Goal: Task Accomplishment & Management: Manage account settings

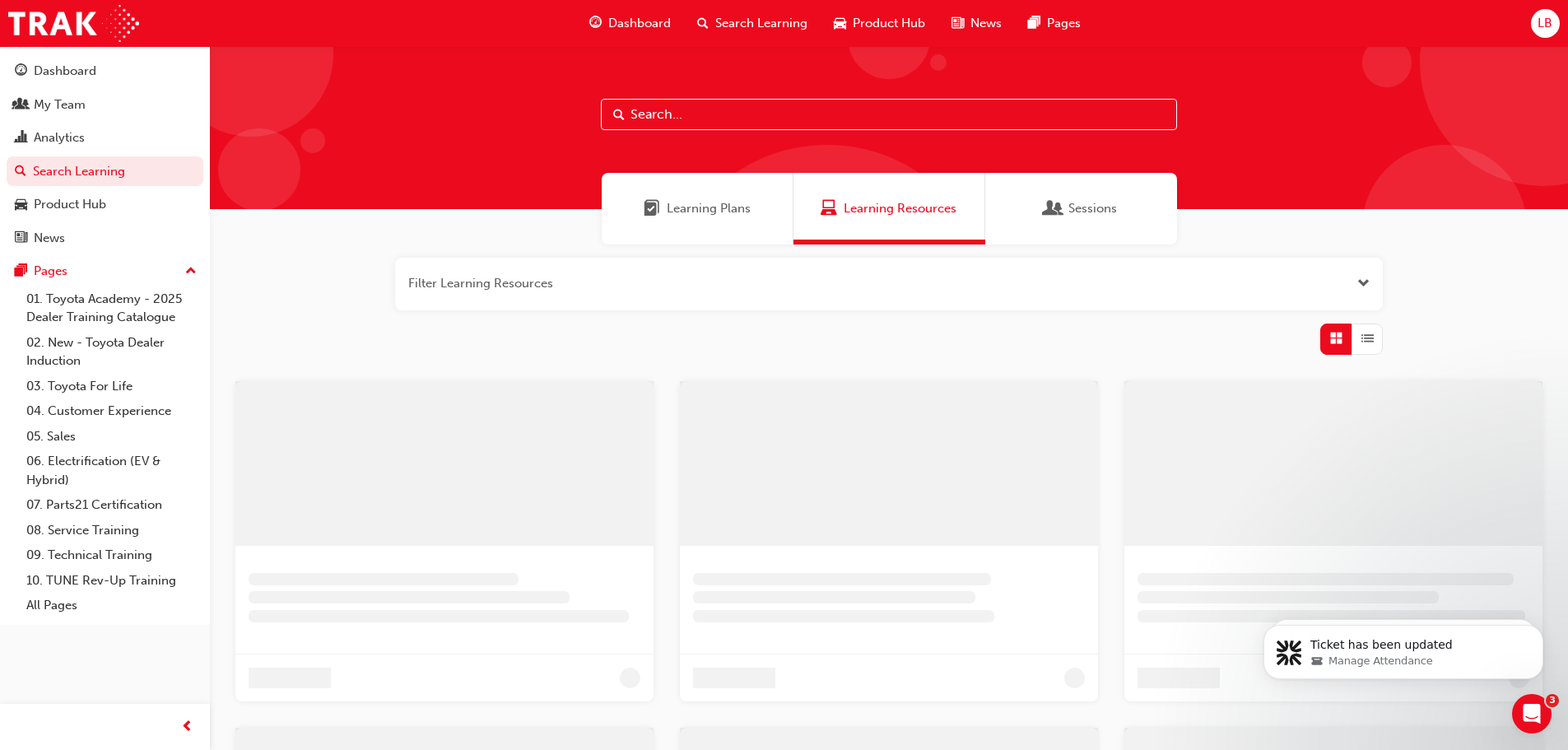
click at [681, 113] on input "text" at bounding box center [889, 114] width 576 height 31
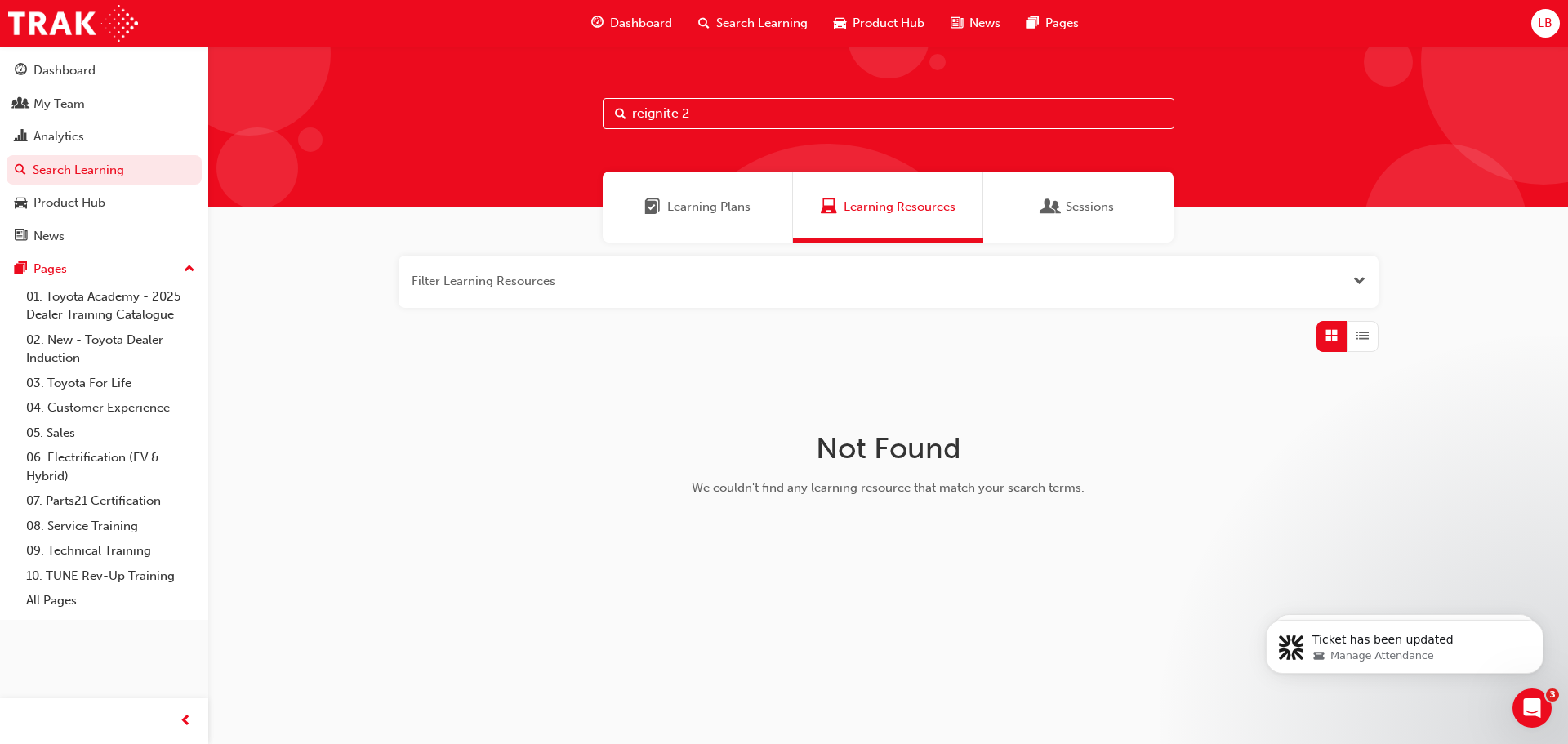
click at [699, 199] on span "Learning Plans" at bounding box center [708, 207] width 83 height 19
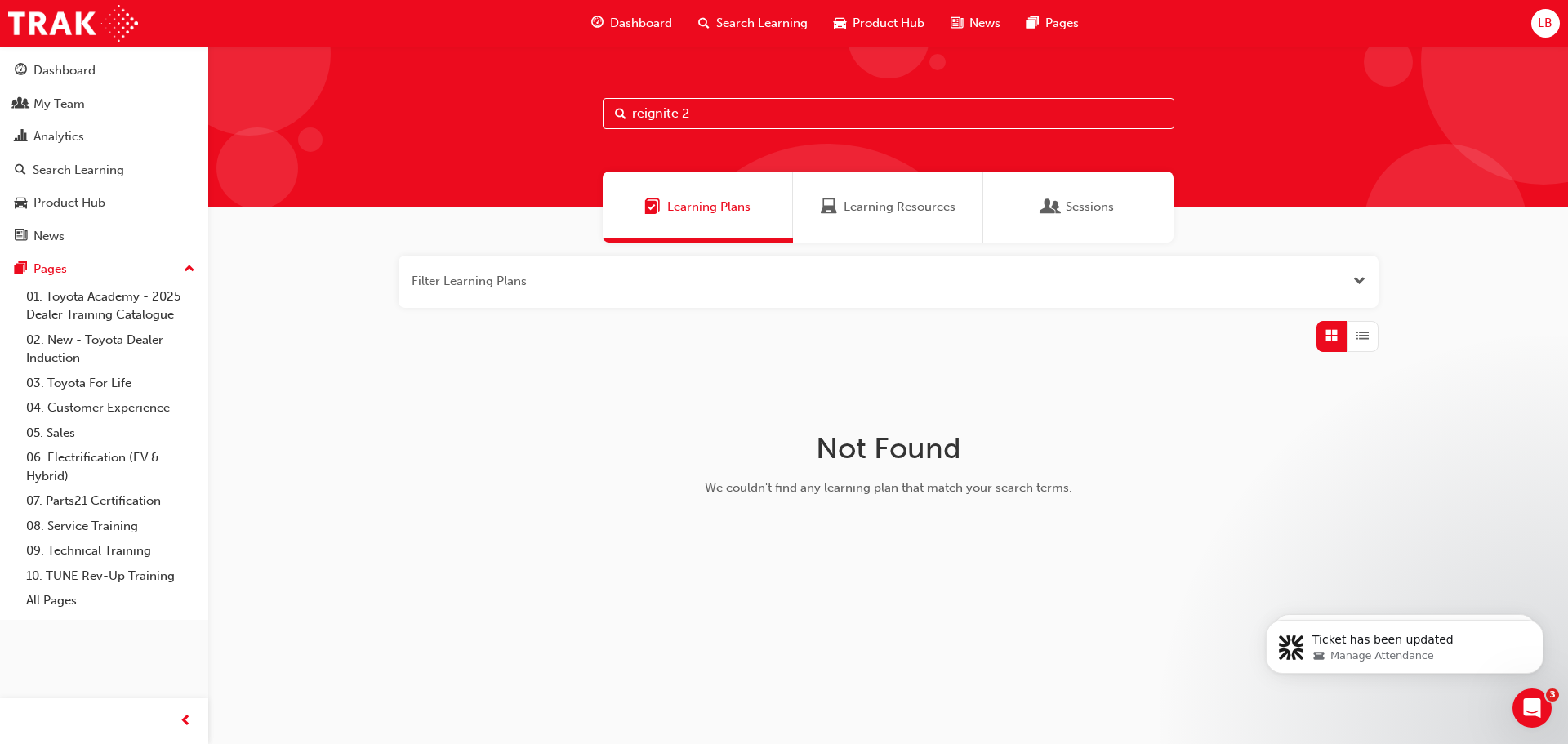
click at [713, 118] on input "reignite 2" at bounding box center [888, 113] width 571 height 31
click at [766, 14] on span "Search Learning" at bounding box center [761, 23] width 91 height 19
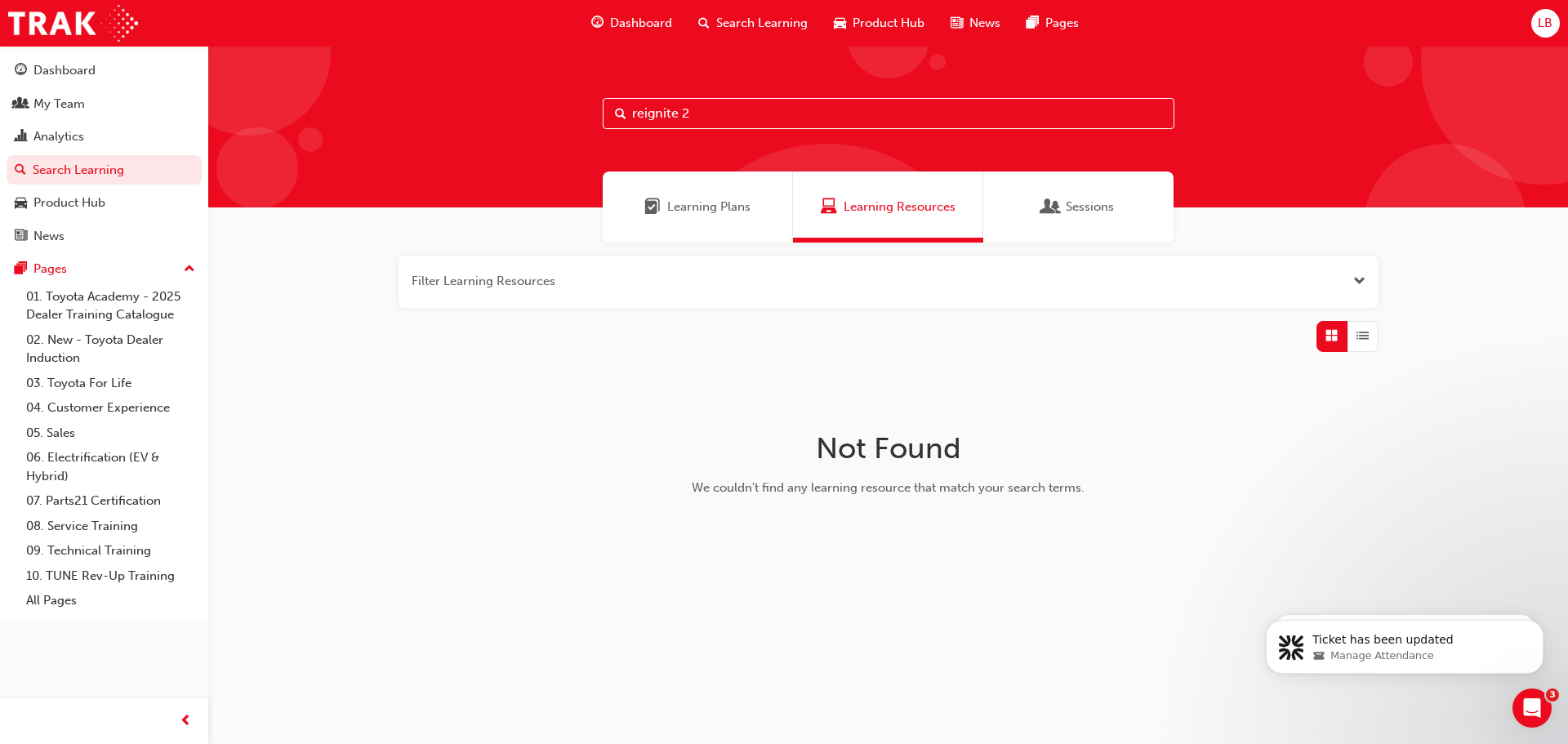
click at [720, 107] on input "reignite 2" at bounding box center [888, 113] width 571 height 31
click at [716, 108] on input "reignite 2" at bounding box center [888, 113] width 571 height 31
type input "reignite"
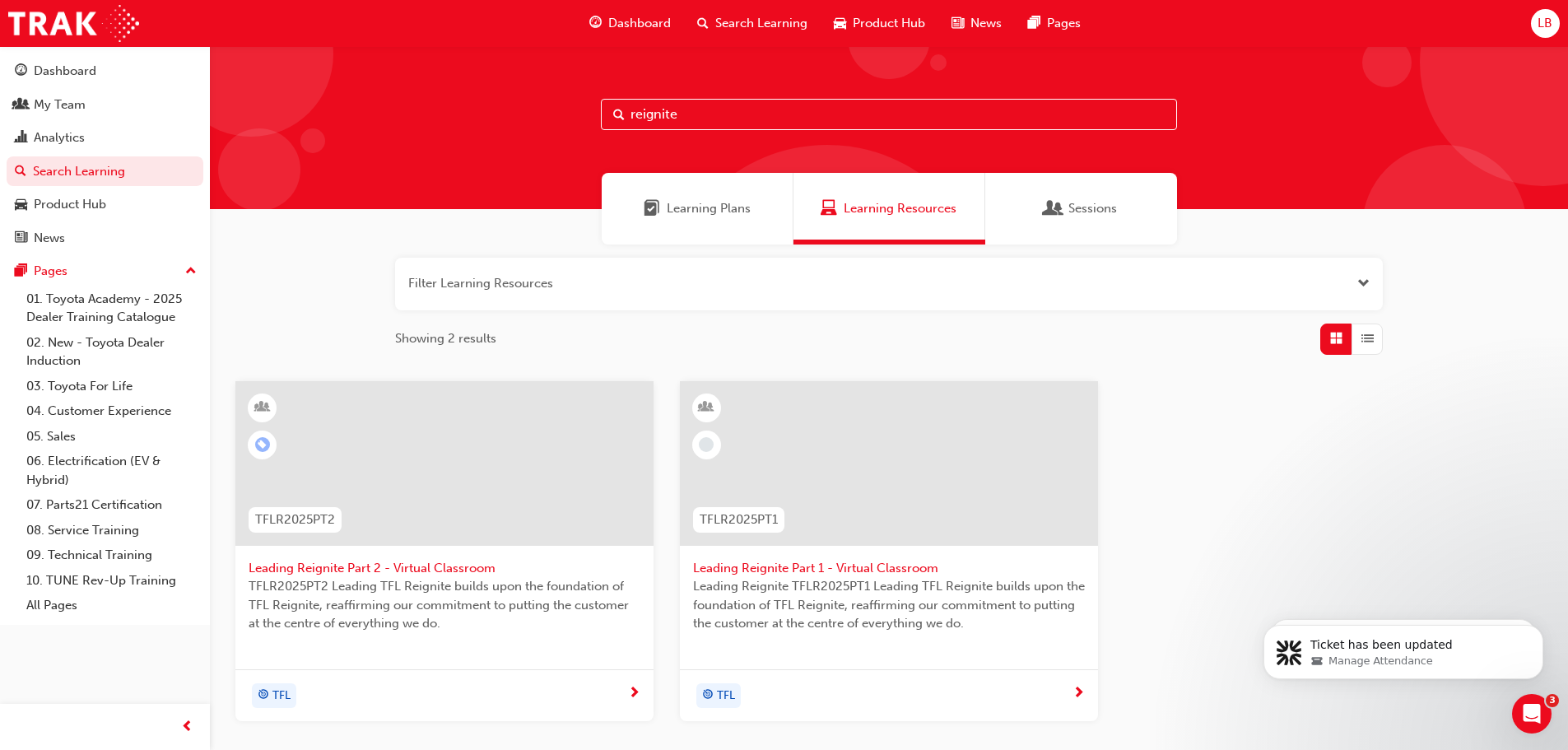
click at [439, 560] on span "Leading Reignite Part 2 - Virtual Classroom" at bounding box center [444, 569] width 392 height 19
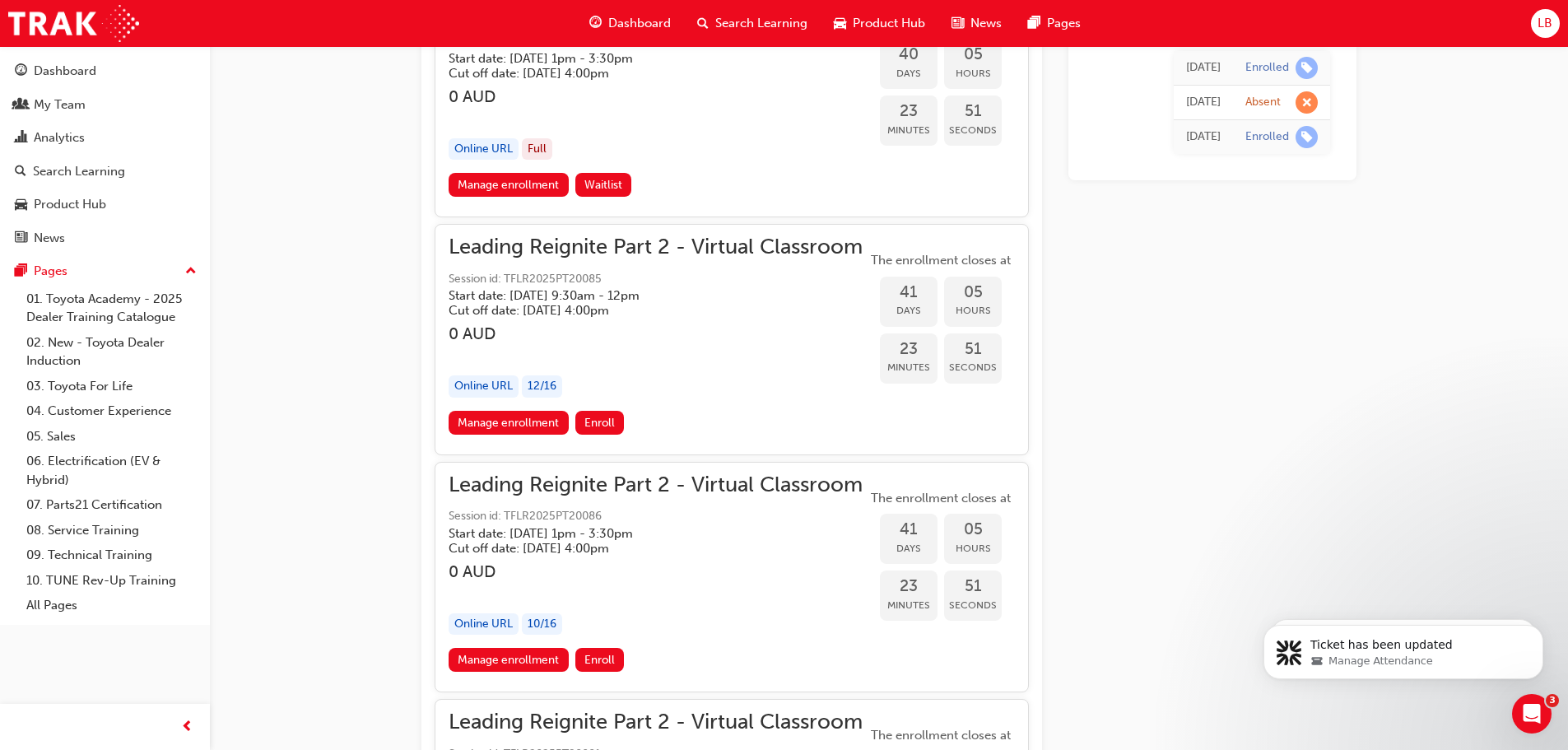
scroll to position [9123, 0]
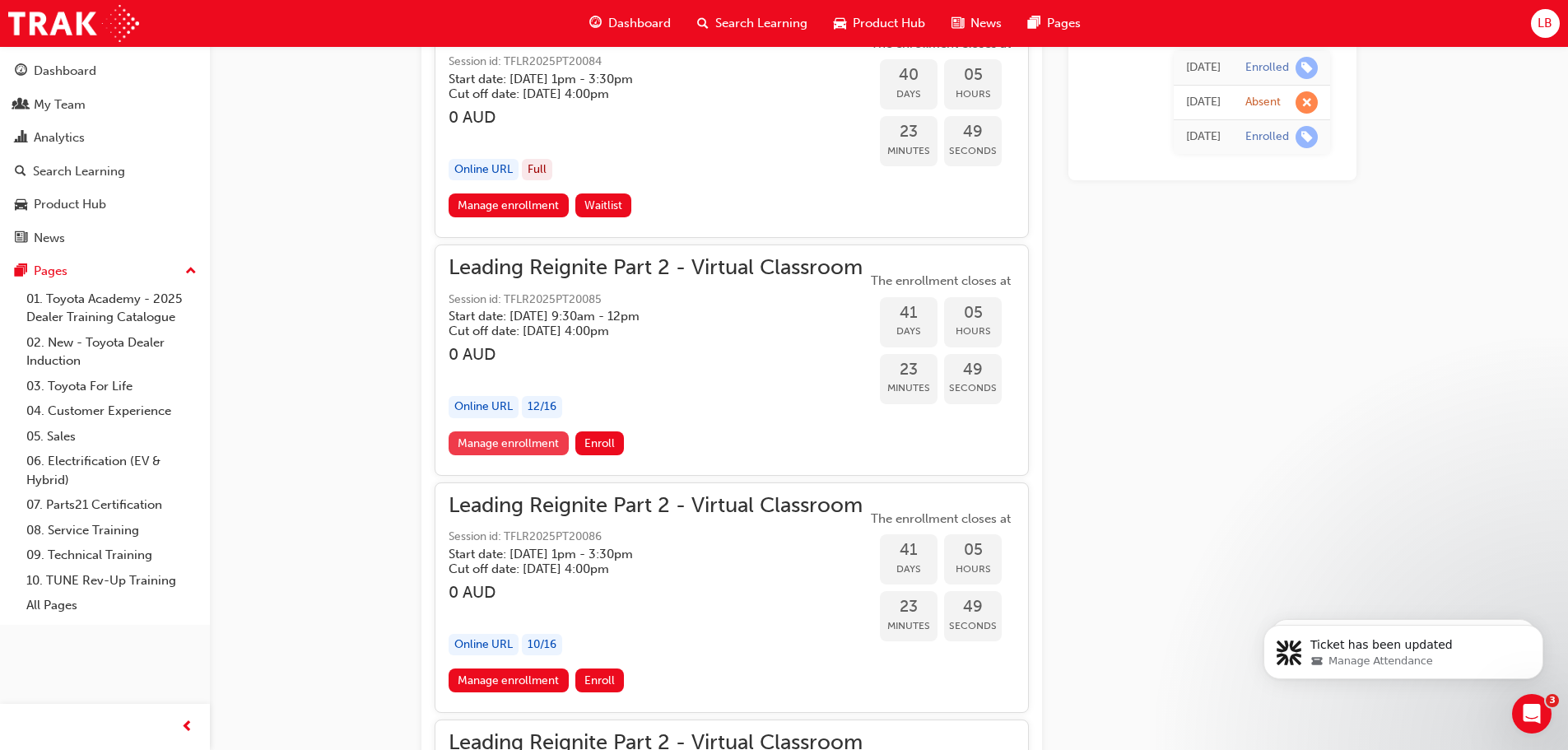
click at [510, 439] on link "Manage enrollment" at bounding box center [508, 443] width 120 height 24
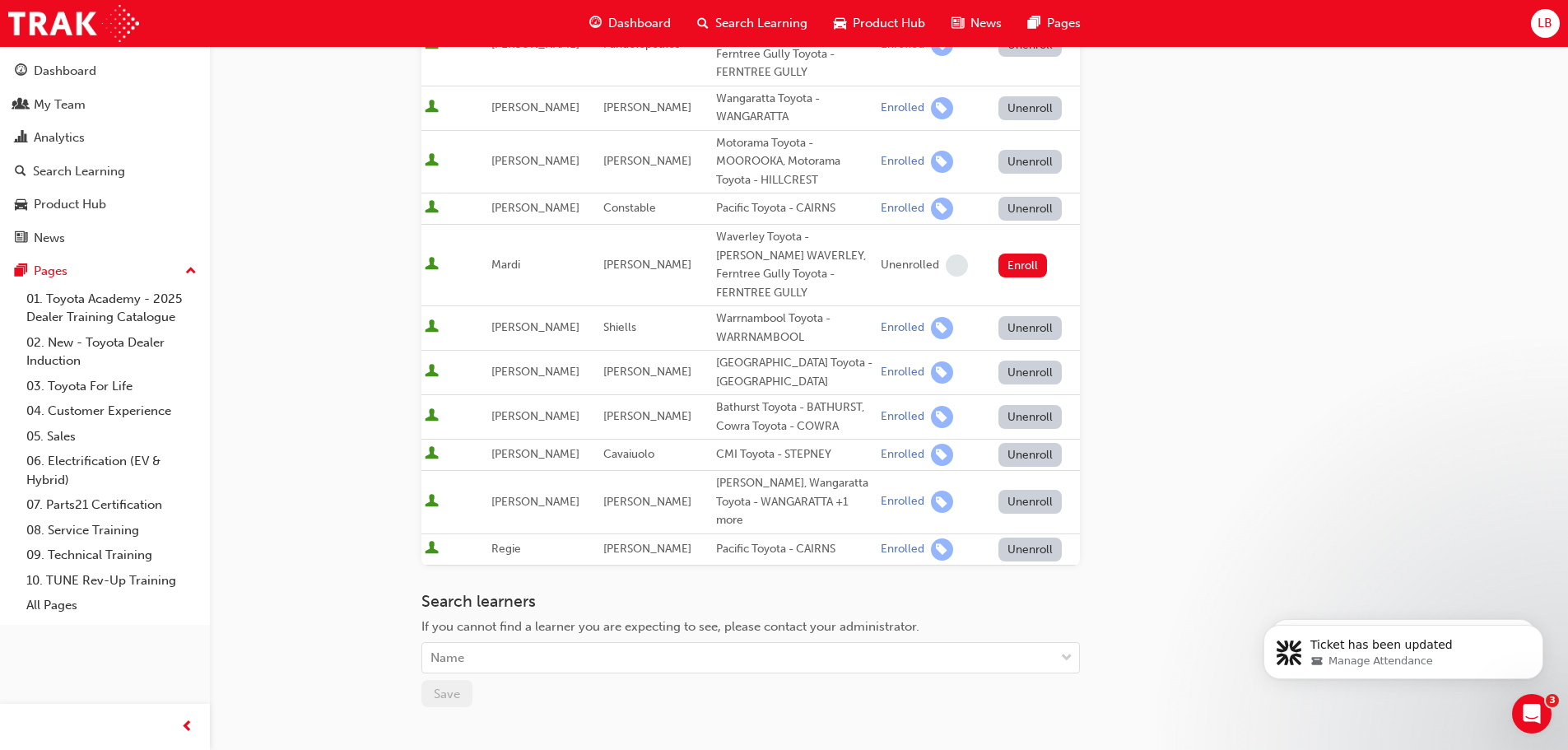
scroll to position [558, 0]
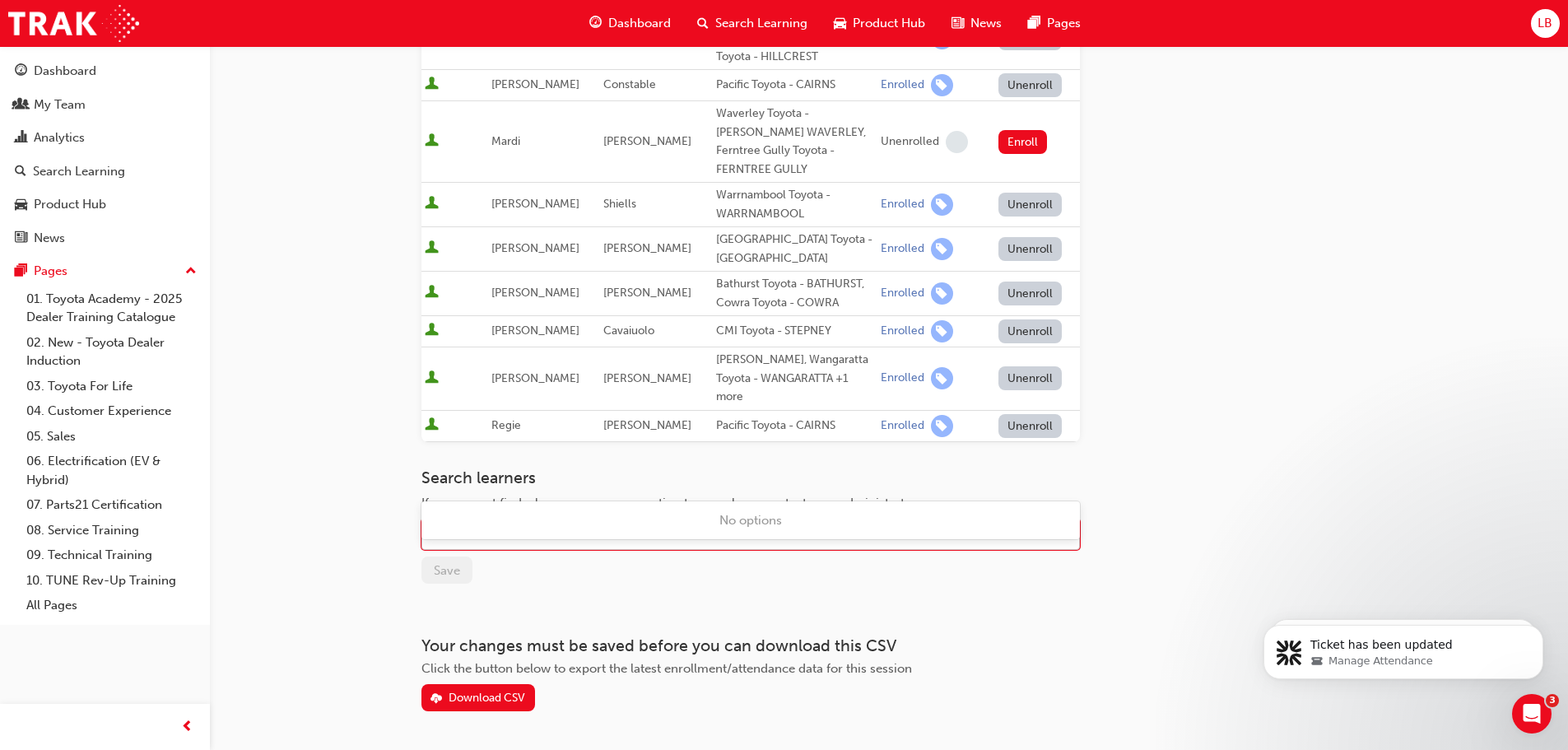
click at [487, 521] on div "Name" at bounding box center [738, 535] width 632 height 29
type input "neet"
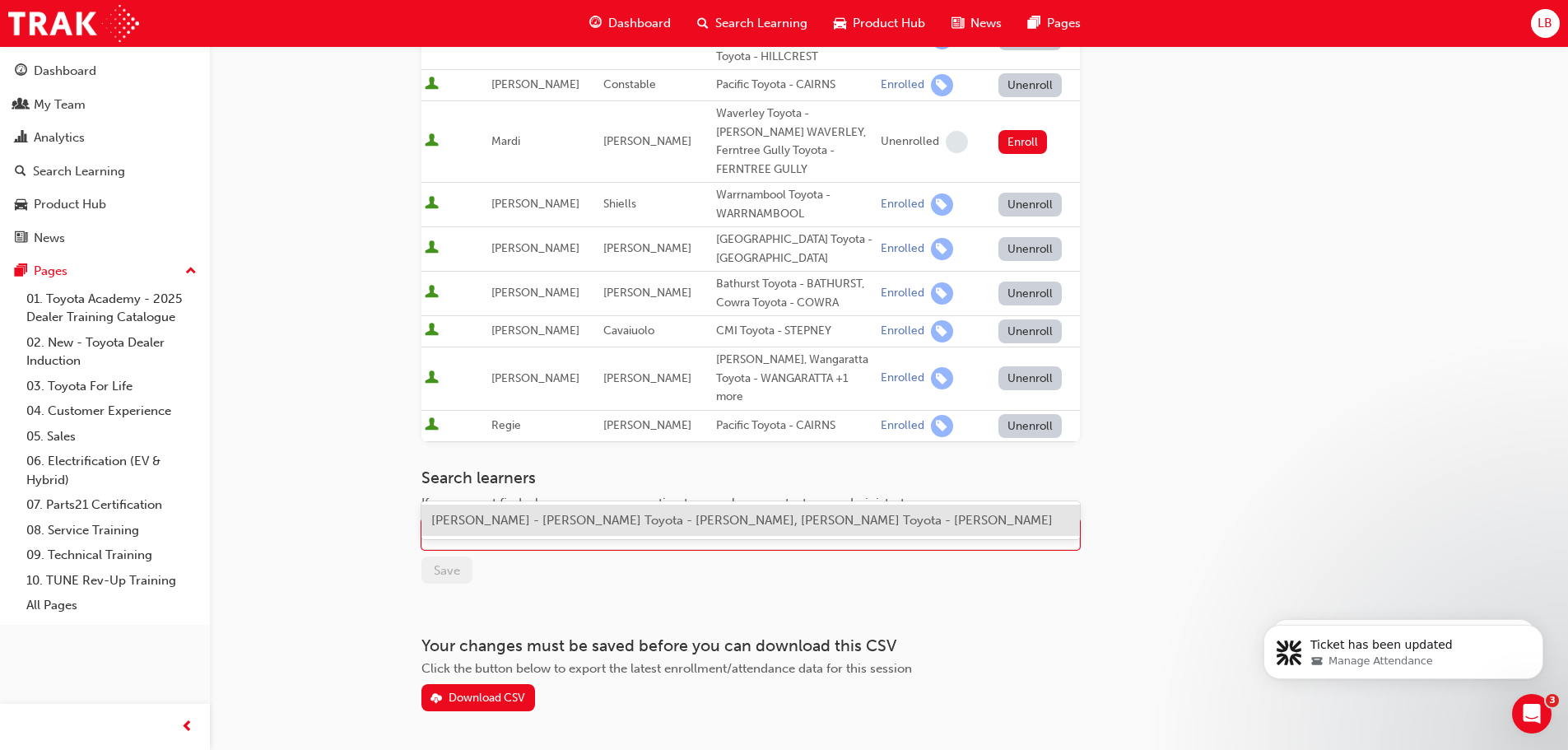
click at [497, 519] on span "[PERSON_NAME] - [PERSON_NAME] Toyota - [PERSON_NAME], [PERSON_NAME] Toyota - [P…" at bounding box center [741, 521] width 621 height 15
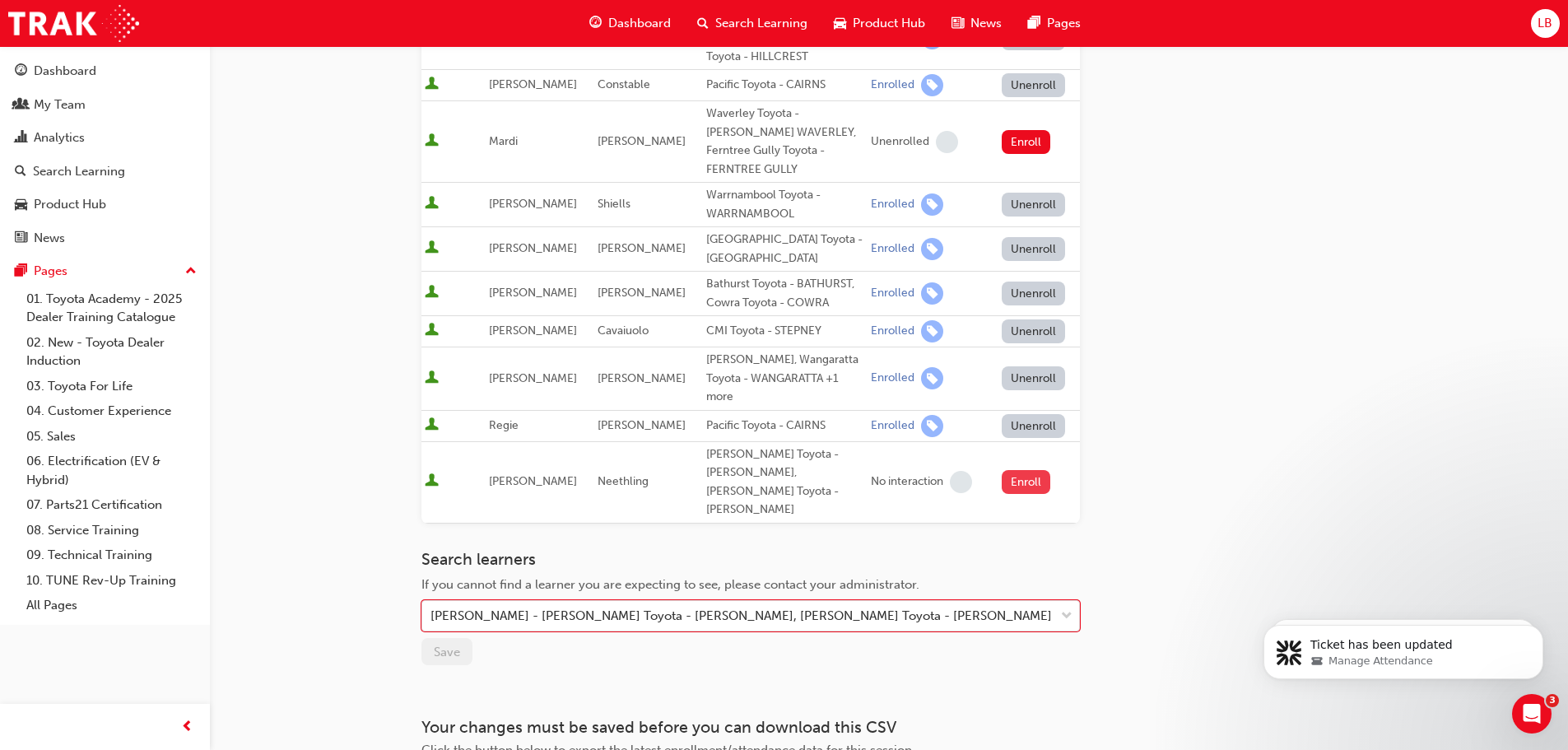
click at [1020, 470] on button "Enroll" at bounding box center [1027, 482] width 50 height 24
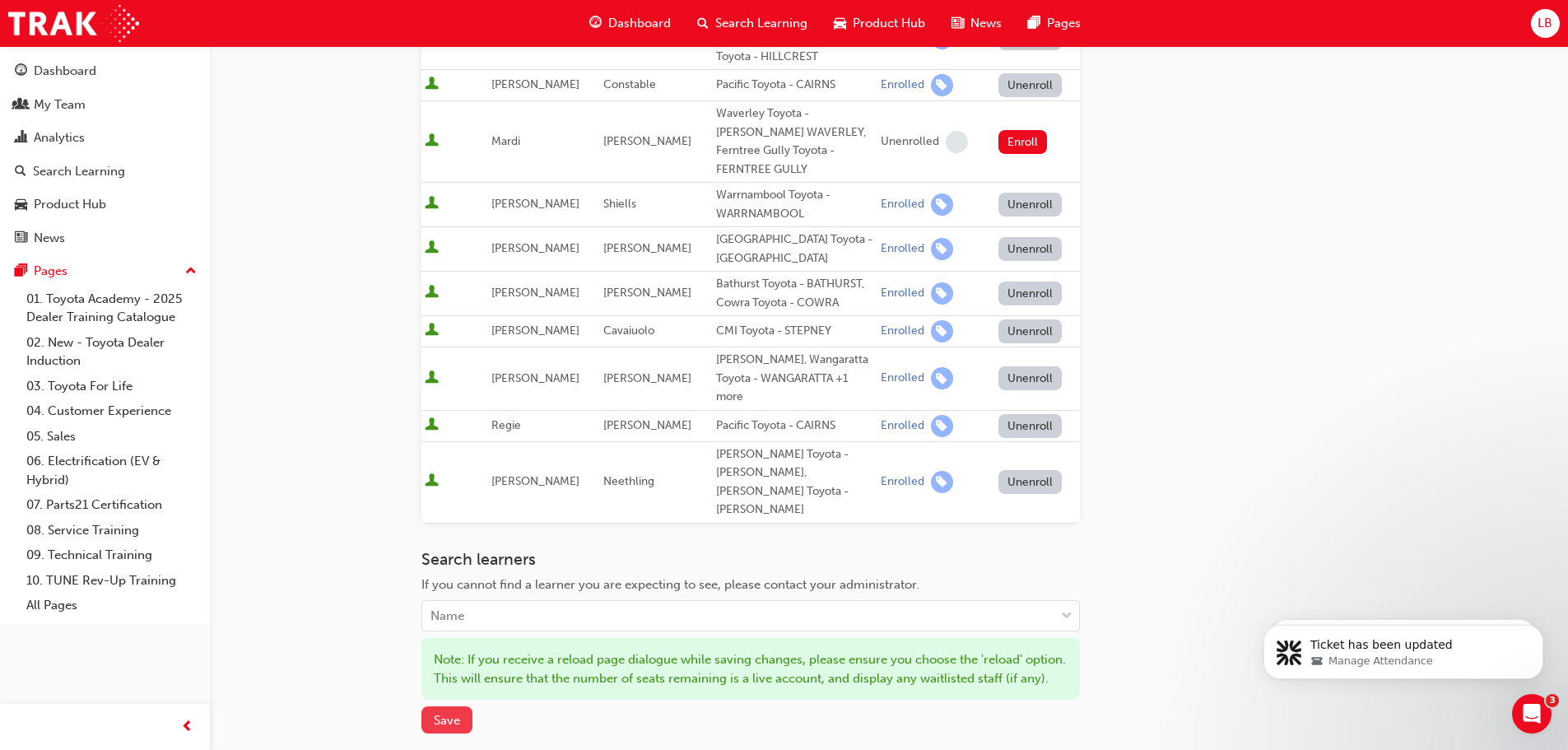
click at [447, 714] on span "Save" at bounding box center [447, 721] width 26 height 15
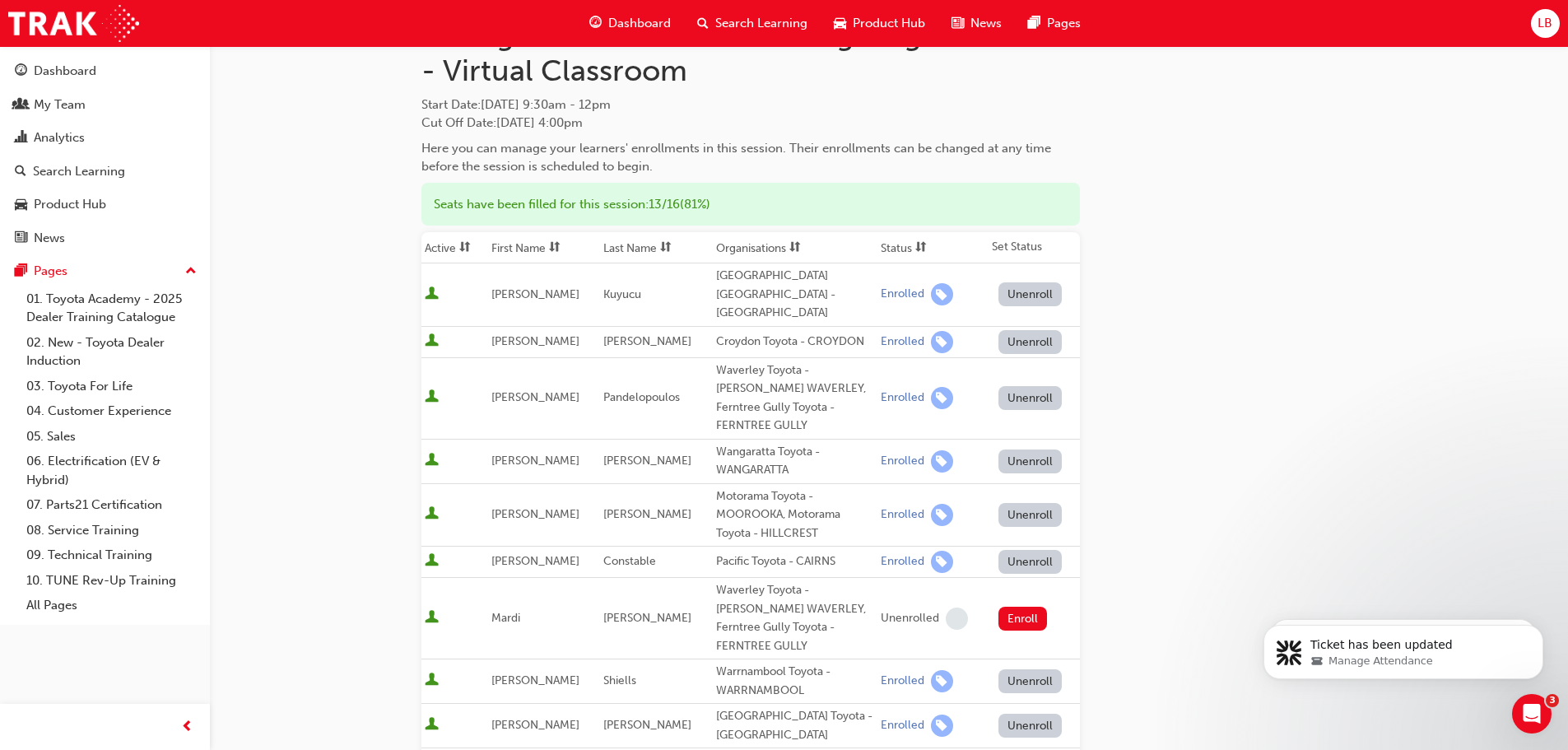
scroll to position [0, 0]
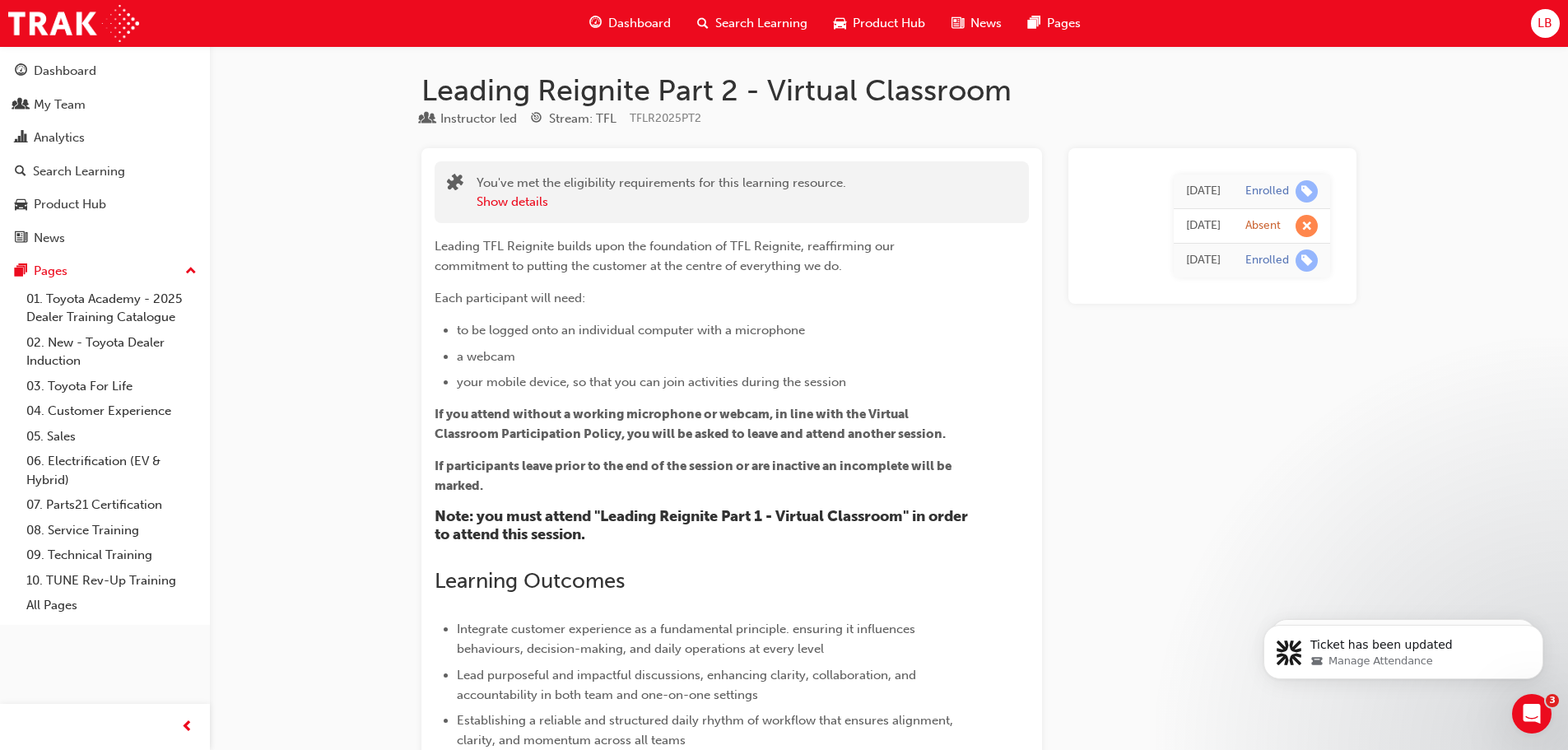
scroll to position [9123, 0]
